Goal: Navigation & Orientation: Find specific page/section

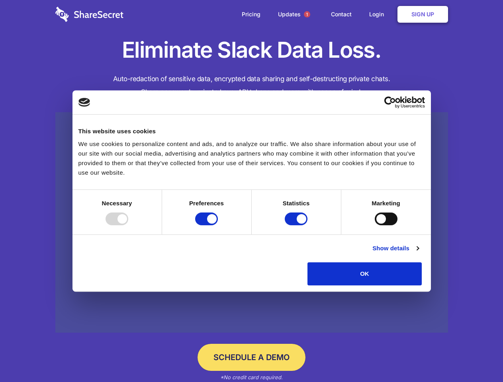
click at [128, 225] on div at bounding box center [116, 219] width 23 height 13
click at [218, 225] on input "Preferences" at bounding box center [206, 219] width 23 height 13
checkbox input "false"
click at [297, 225] on input "Statistics" at bounding box center [296, 219] width 23 height 13
checkbox input "false"
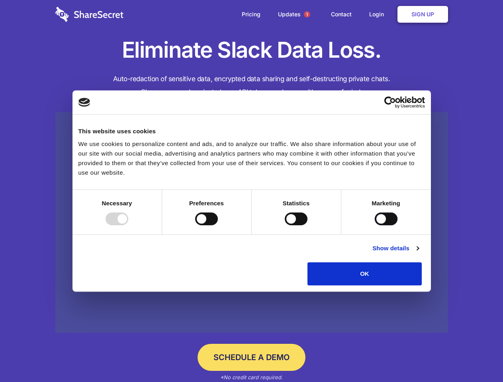
click at [375, 225] on input "Marketing" at bounding box center [386, 219] width 23 height 13
checkbox input "true"
click at [418, 253] on link "Show details" at bounding box center [395, 249] width 46 height 10
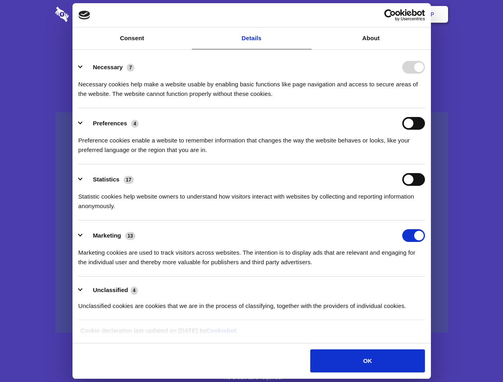
click at [425, 108] on li "Necessary 7 Necessary cookies help make a website usable by enabling basic func…" at bounding box center [251, 80] width 346 height 56
click at [307, 14] on span "1" at bounding box center [307, 14] width 6 height 6
